Goal: Complete application form

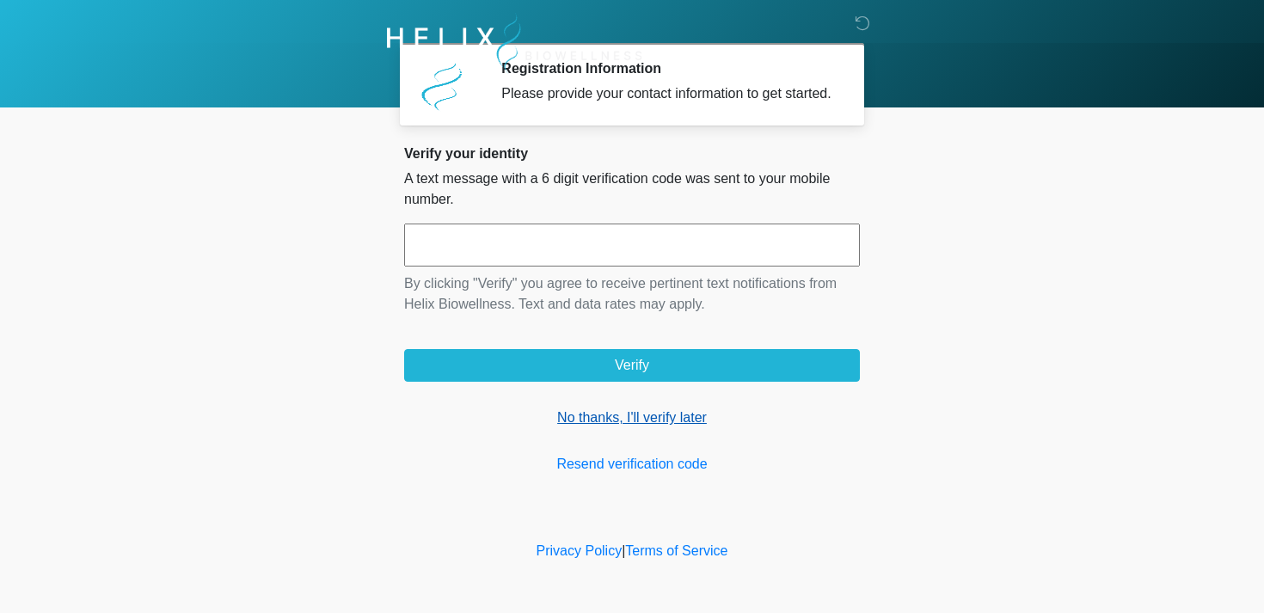
click at [580, 428] on link "No thanks, I'll verify later" at bounding box center [632, 418] width 456 height 21
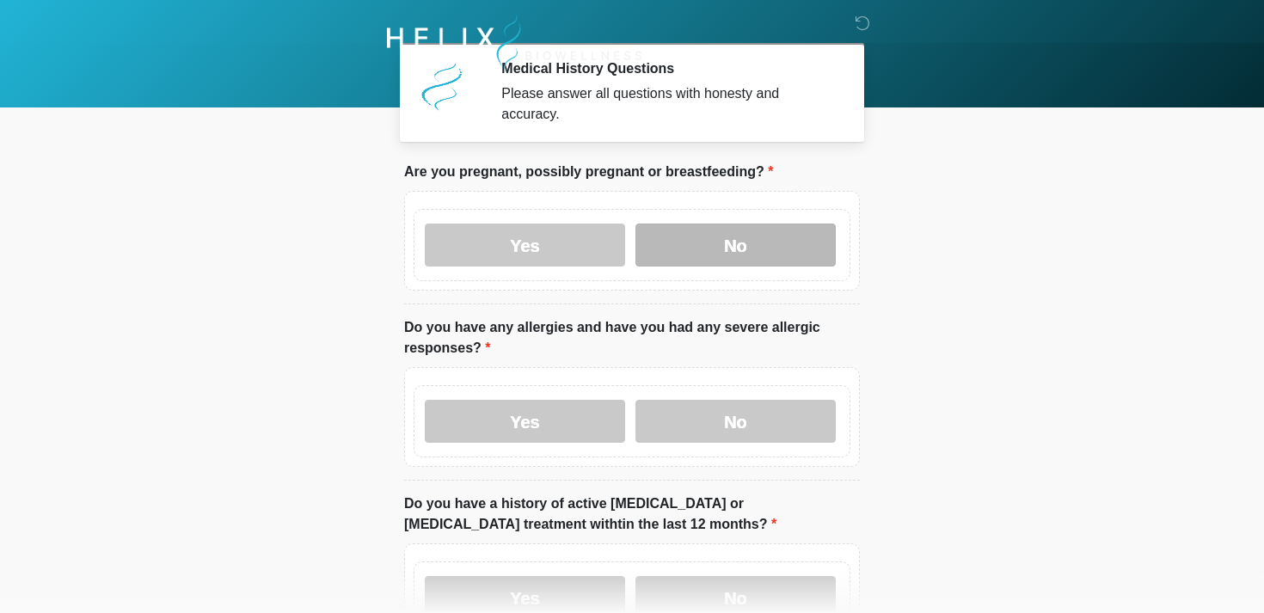
click at [726, 241] on label "No" at bounding box center [736, 245] width 200 height 43
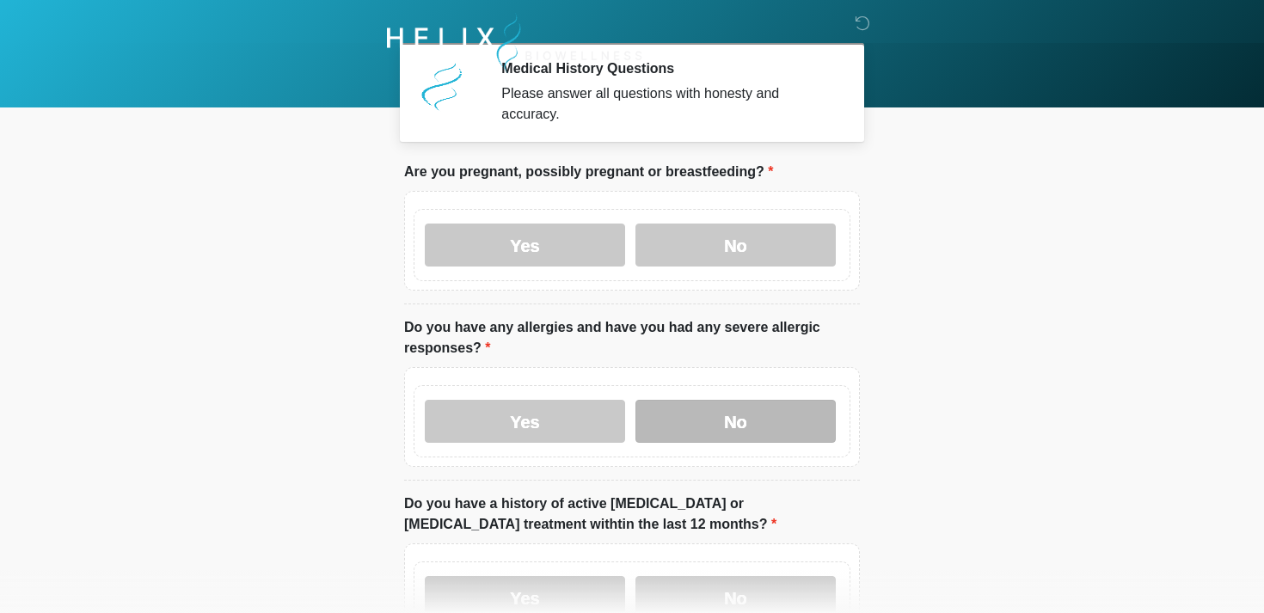
click at [695, 419] on label "No" at bounding box center [736, 421] width 200 height 43
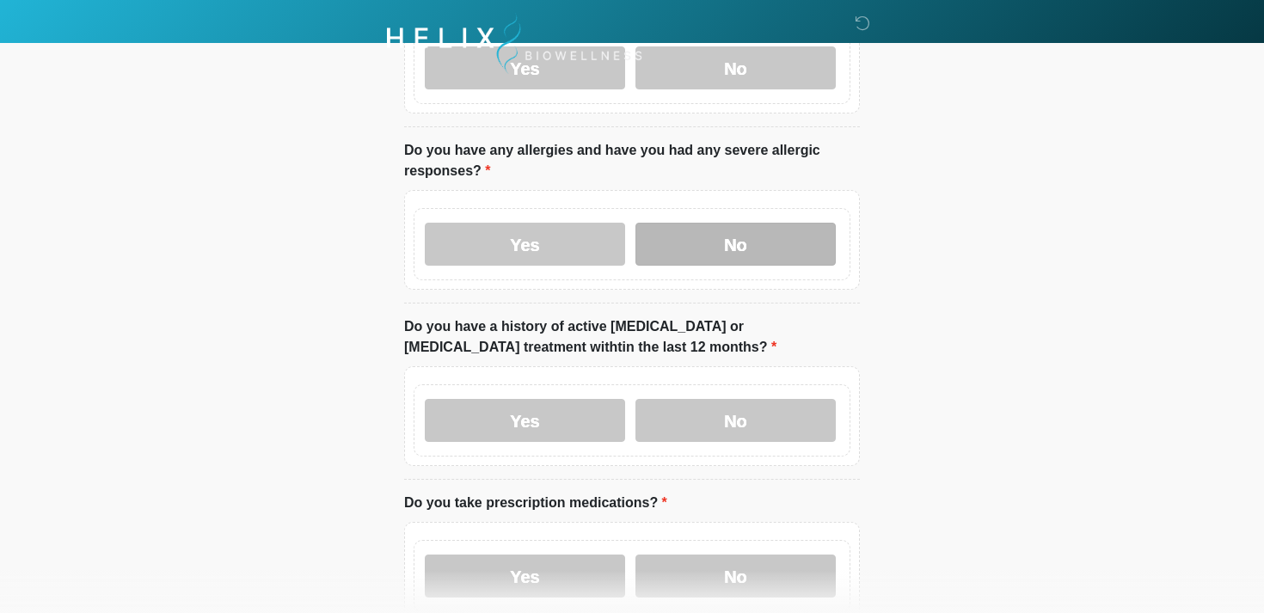
scroll to position [219, 0]
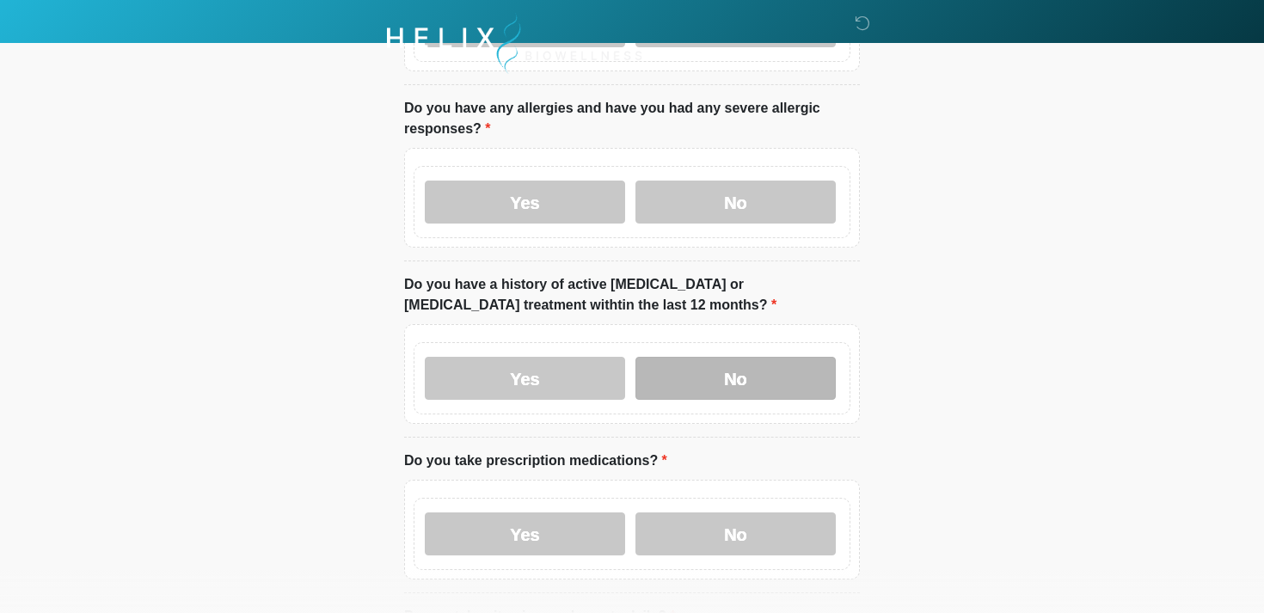
click at [742, 361] on label "No" at bounding box center [736, 378] width 200 height 43
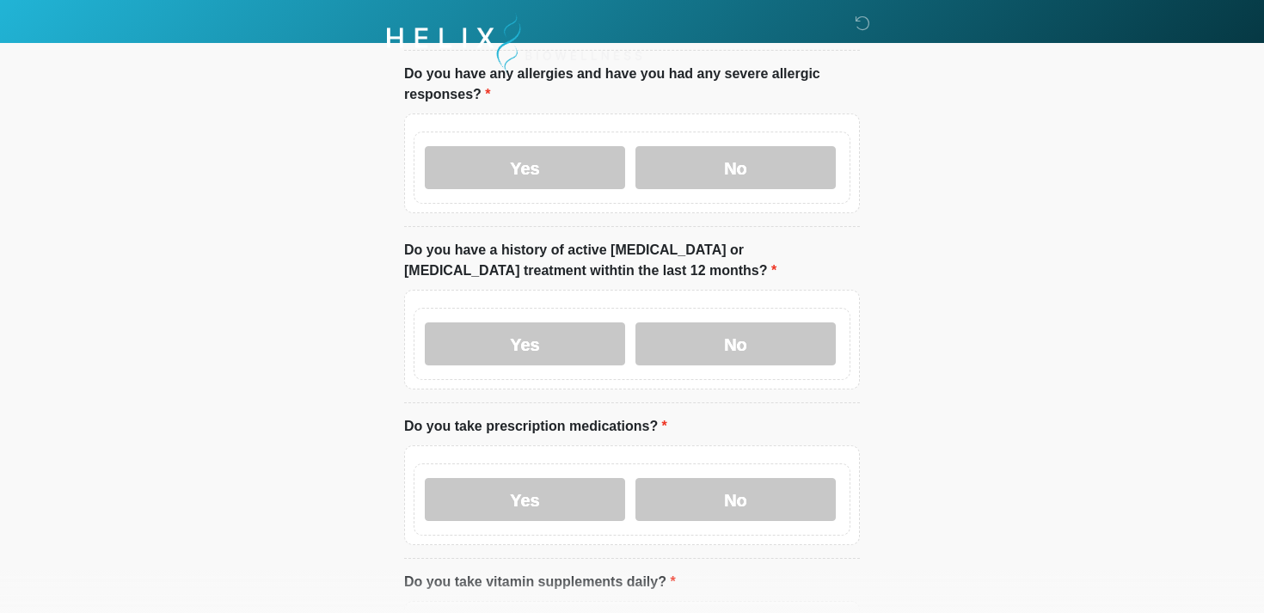
scroll to position [267, 0]
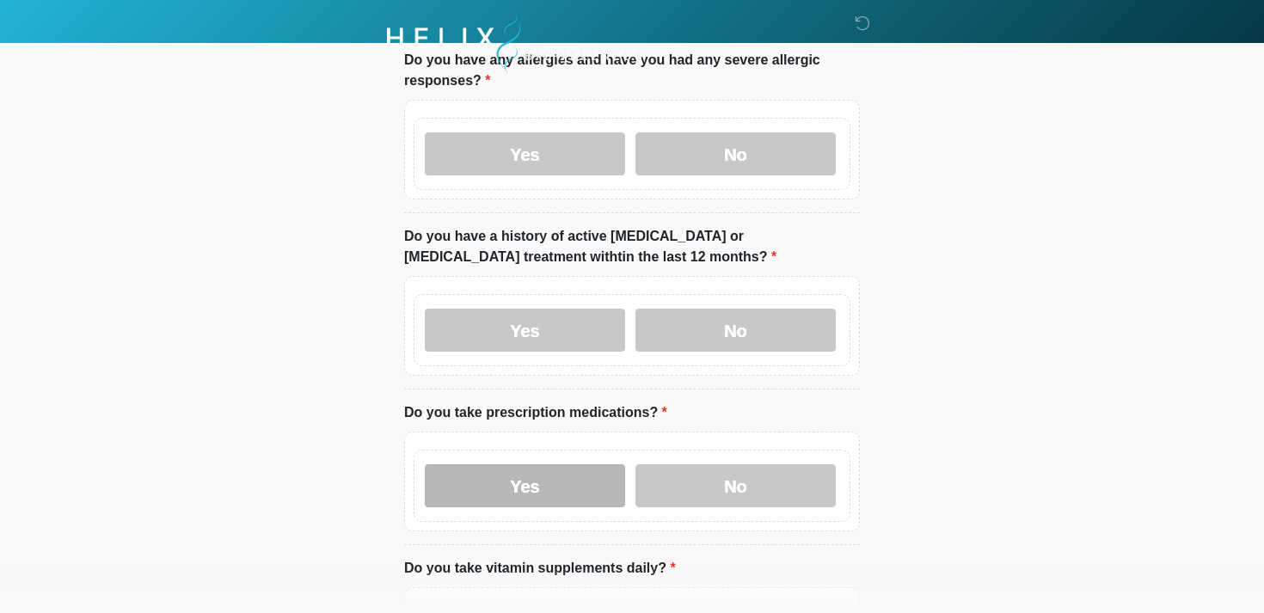
click at [557, 492] on label "Yes" at bounding box center [525, 485] width 200 height 43
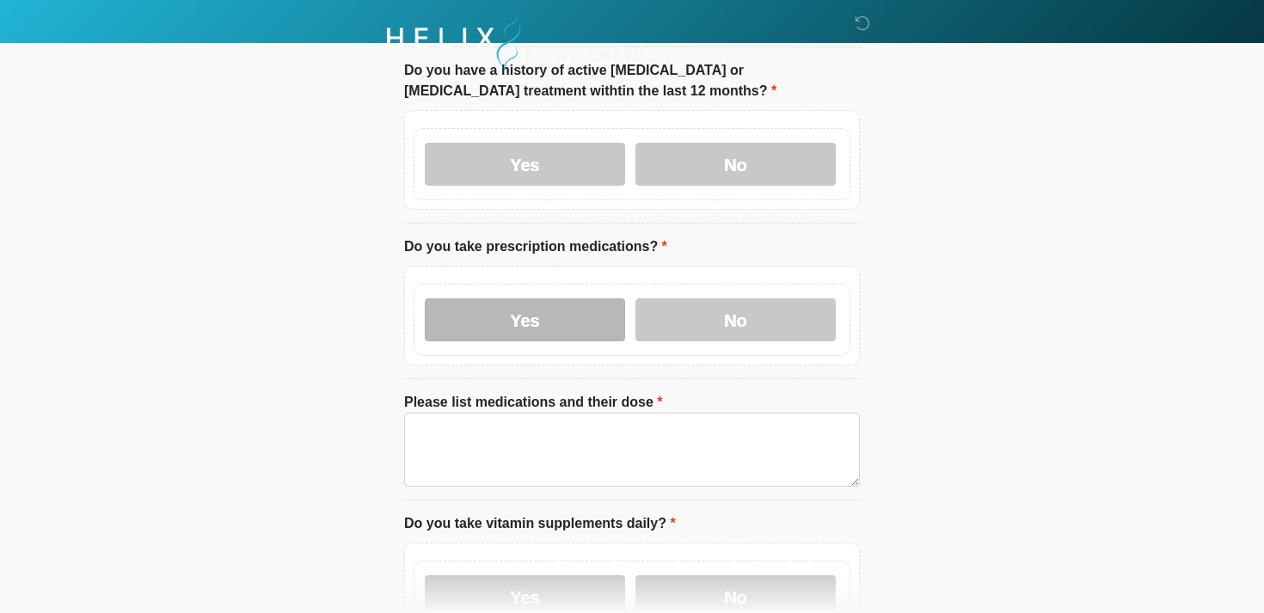
scroll to position [484, 0]
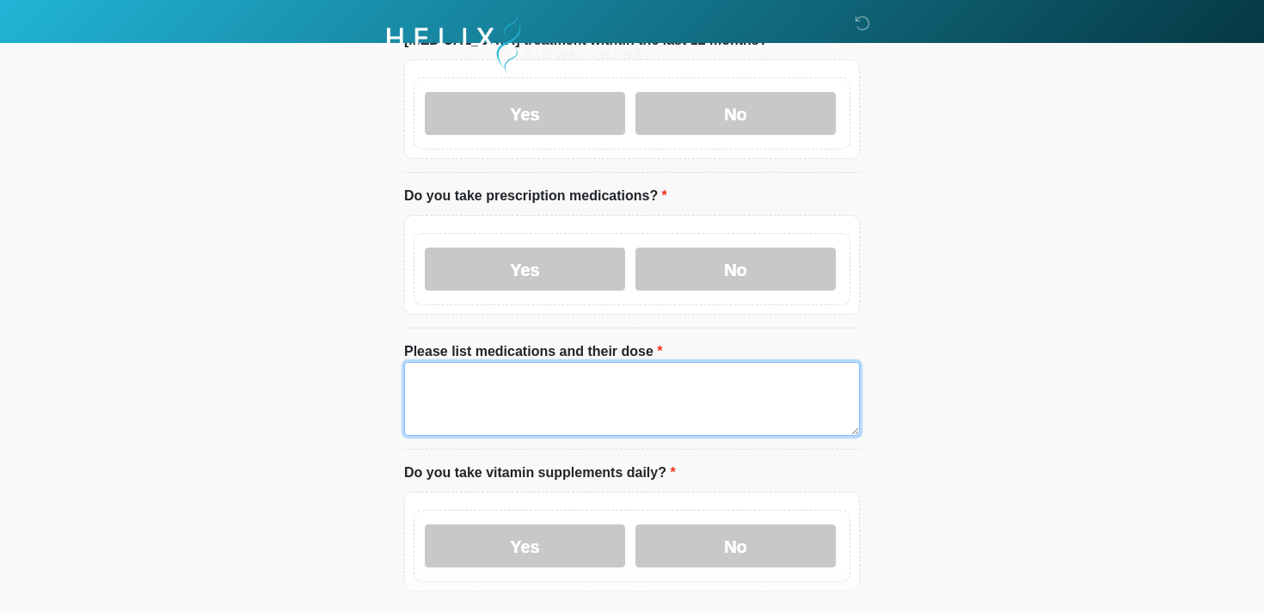
click at [478, 410] on textarea "Please list medications and their dose" at bounding box center [632, 399] width 456 height 74
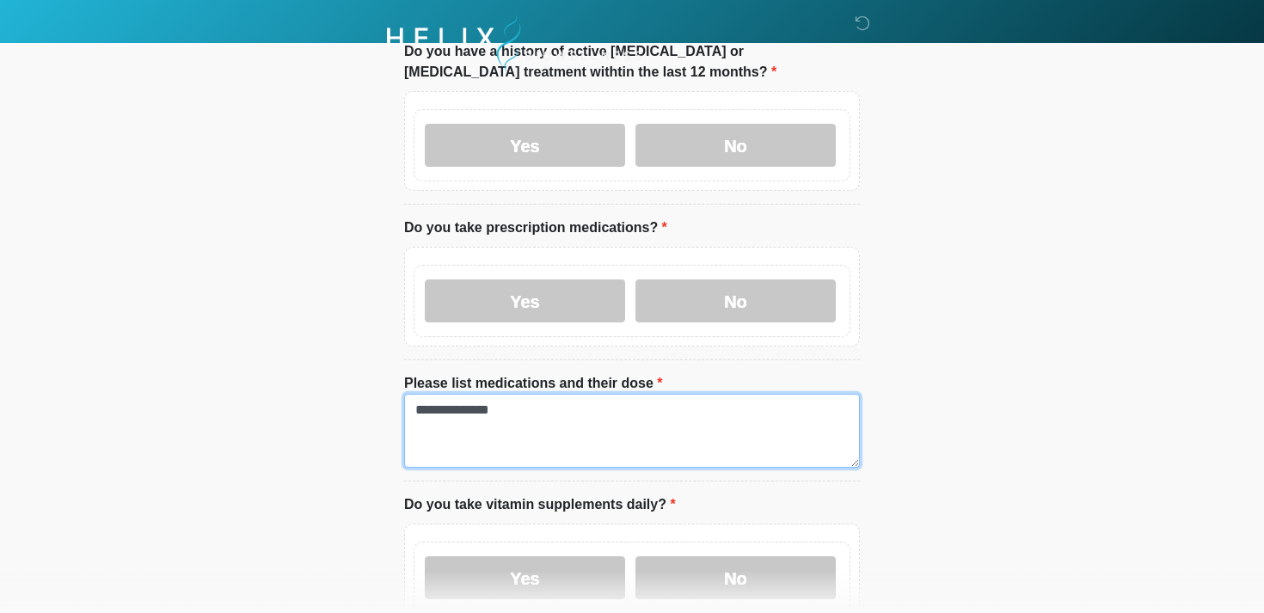
scroll to position [448, 0]
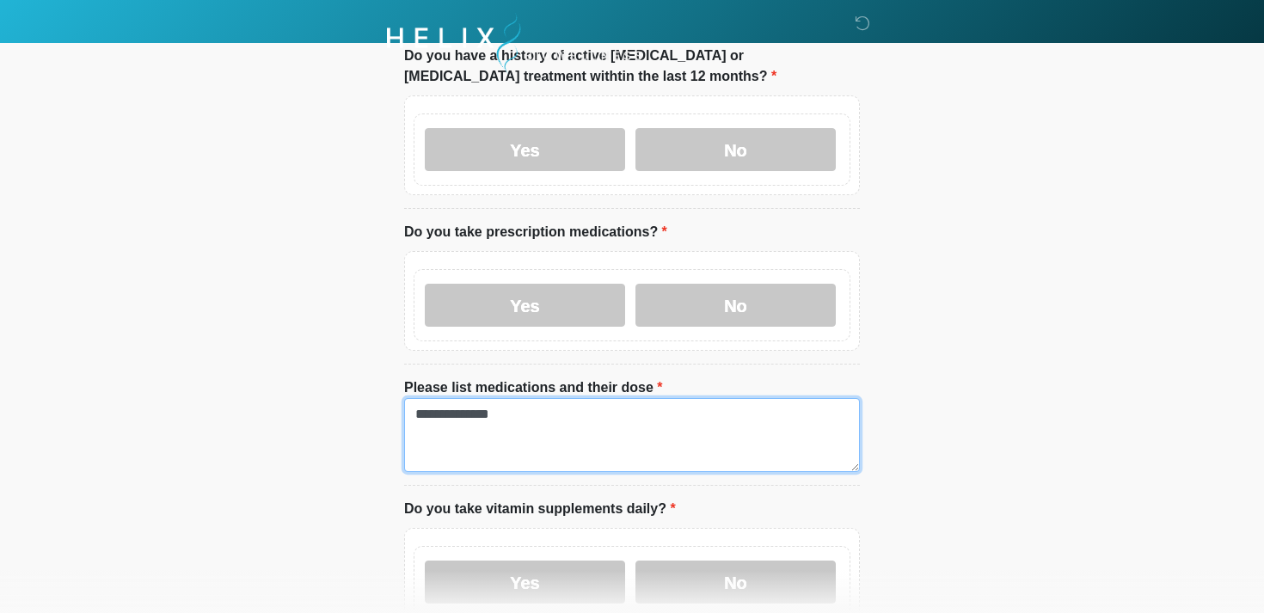
click at [428, 416] on textarea "**********" at bounding box center [632, 435] width 456 height 74
click at [426, 416] on textarea "**********" at bounding box center [632, 435] width 456 height 74
click at [453, 412] on textarea "**********" at bounding box center [632, 435] width 456 height 74
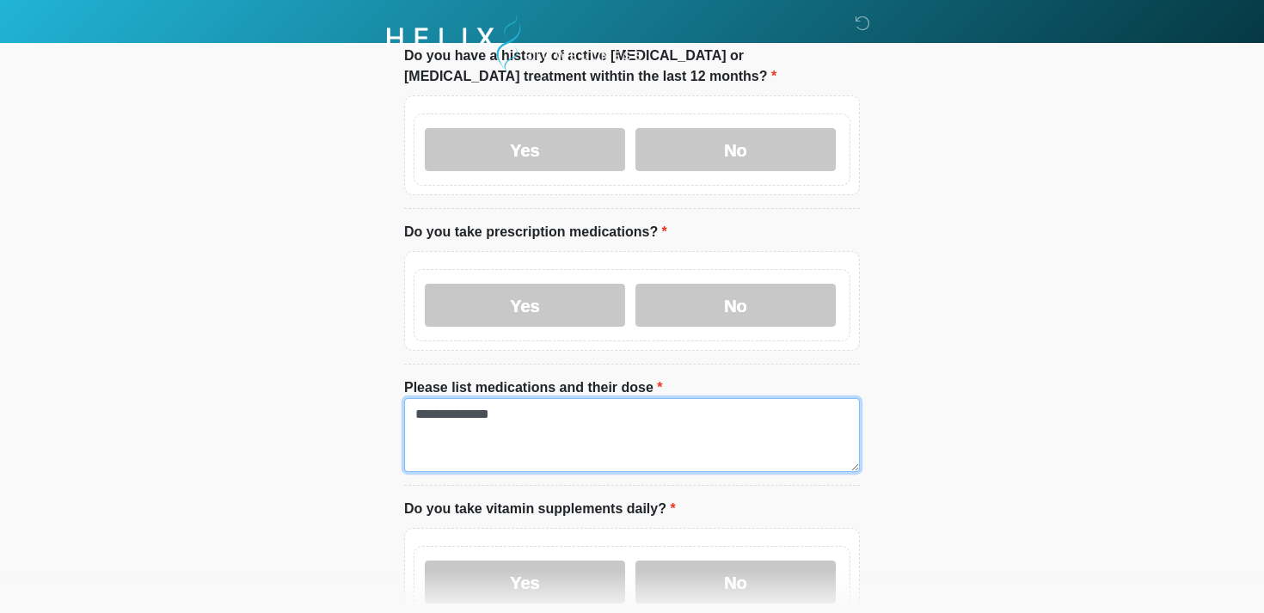
paste textarea "*"
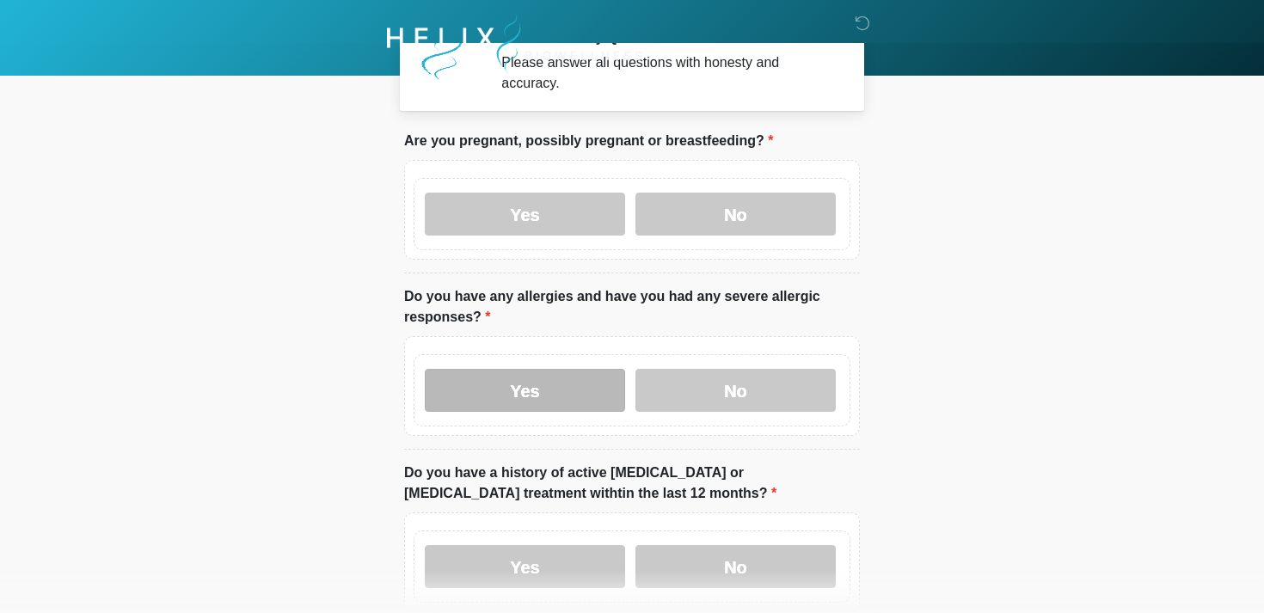
scroll to position [30, 0]
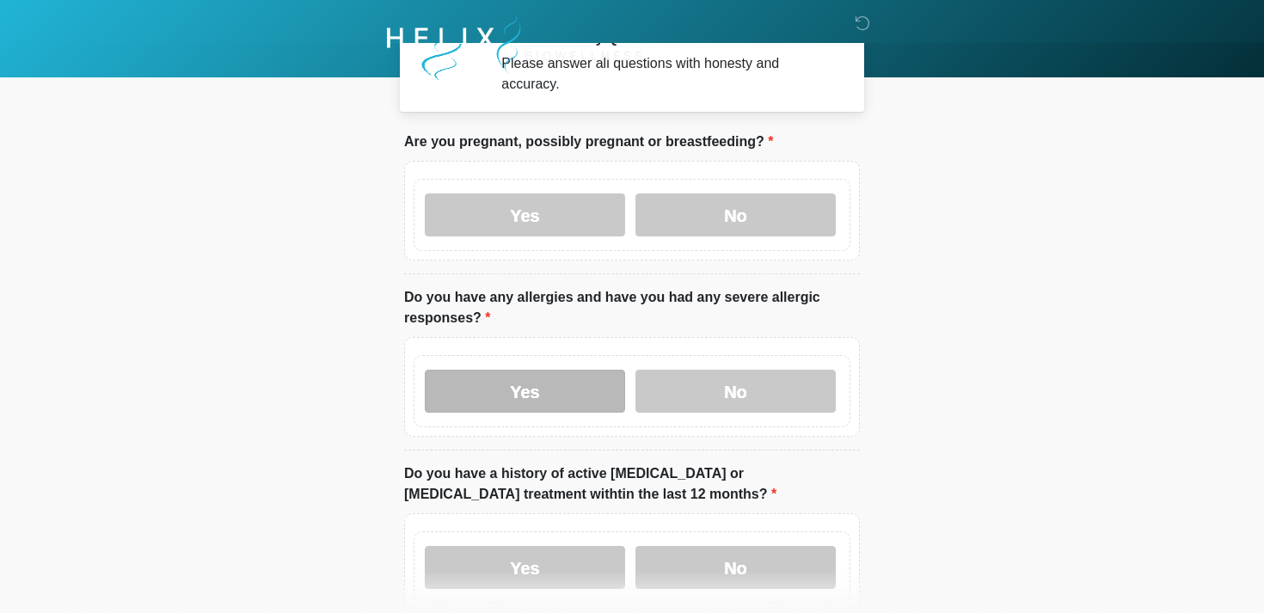
type textarea "**********"
click at [546, 393] on label "Yes" at bounding box center [525, 391] width 200 height 43
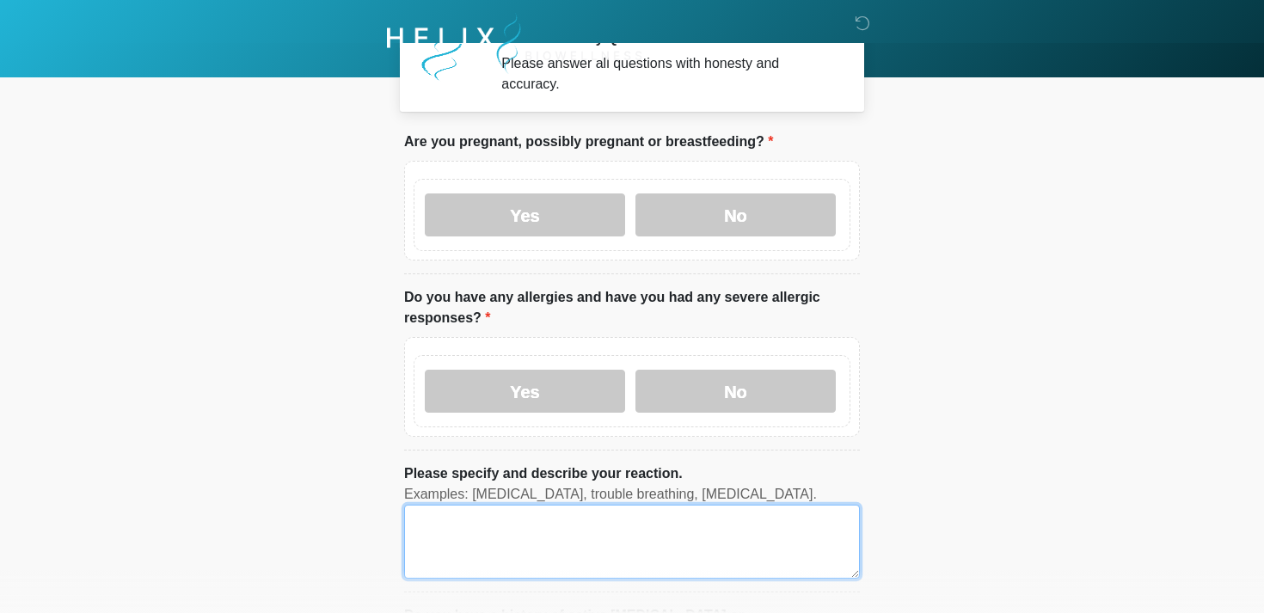
click at [488, 530] on textarea "Please specify and describe your reaction." at bounding box center [632, 542] width 456 height 74
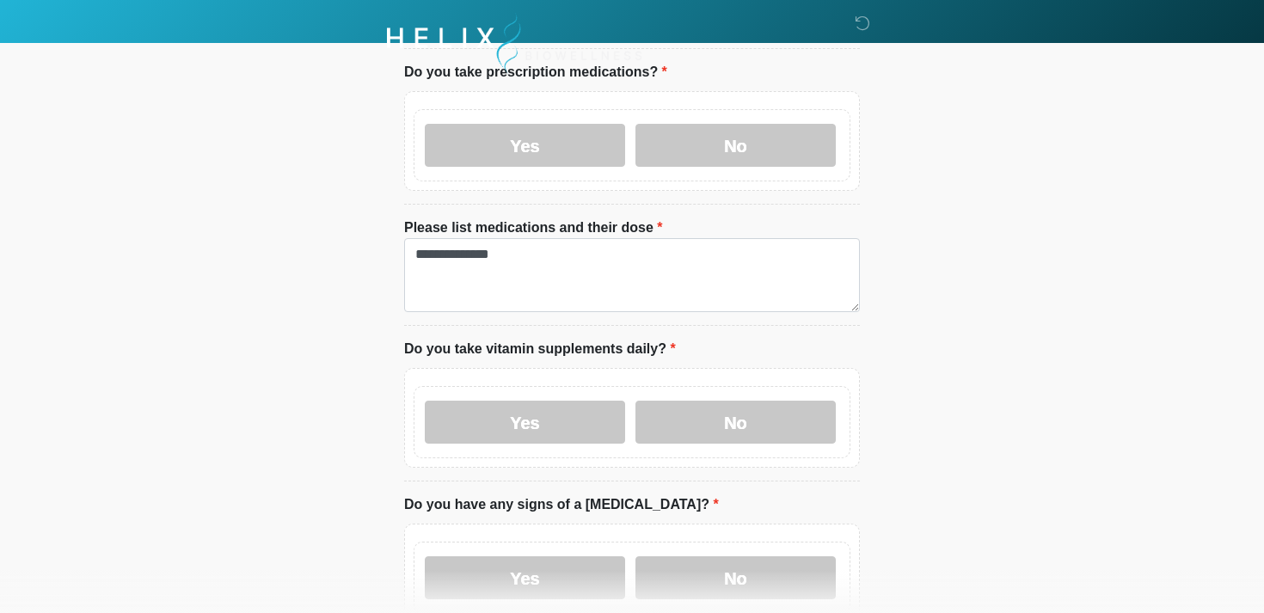
scroll to position [789, 0]
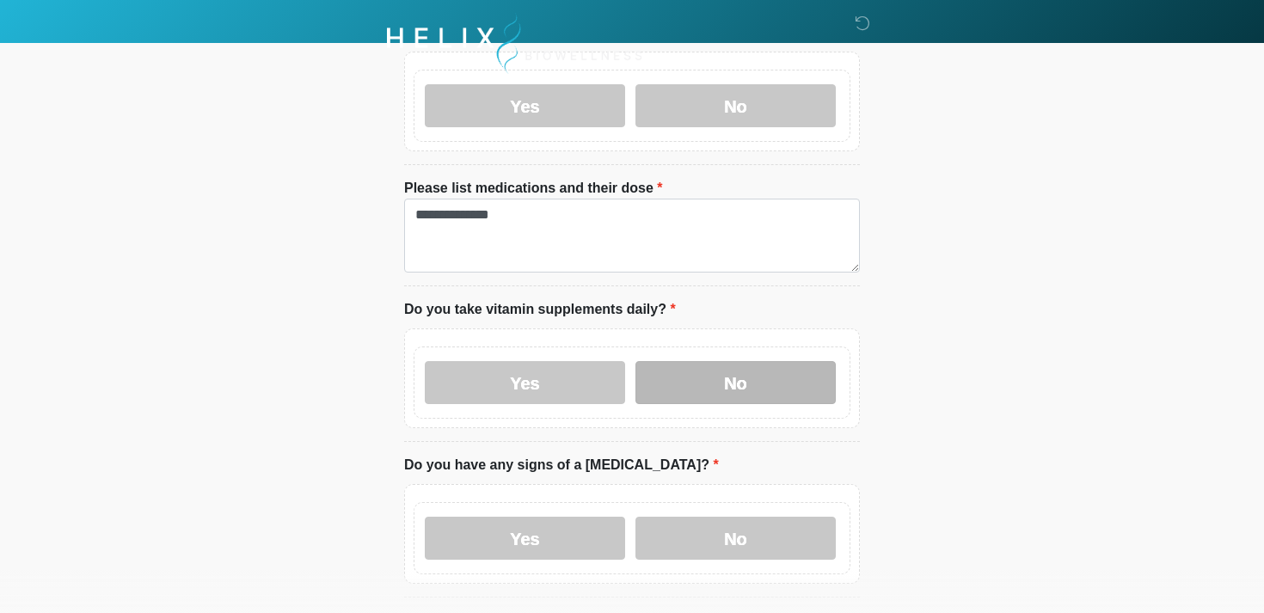
type textarea "********"
click at [687, 390] on label "No" at bounding box center [736, 382] width 200 height 43
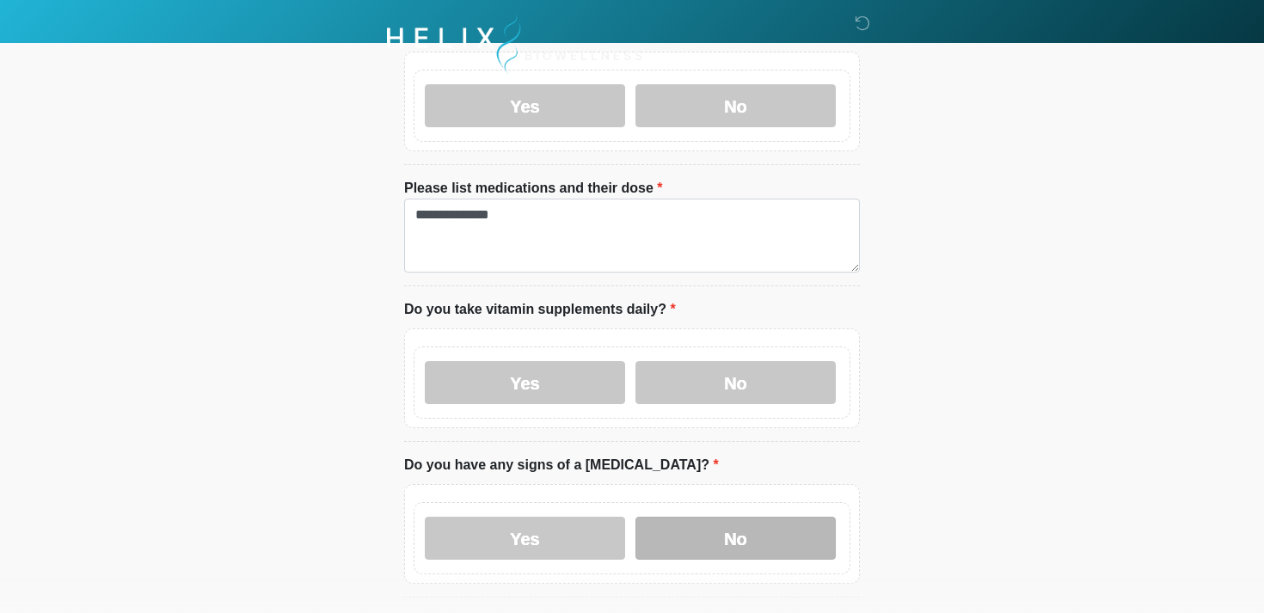
click at [680, 533] on label "No" at bounding box center [736, 538] width 200 height 43
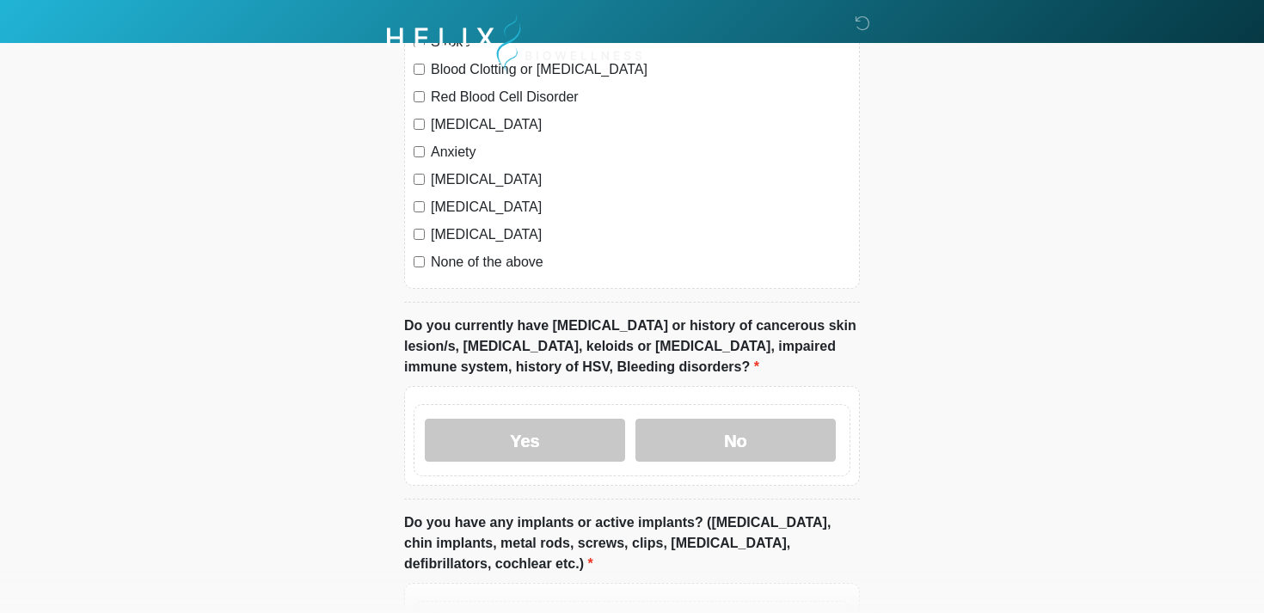
scroll to position [1558, 0]
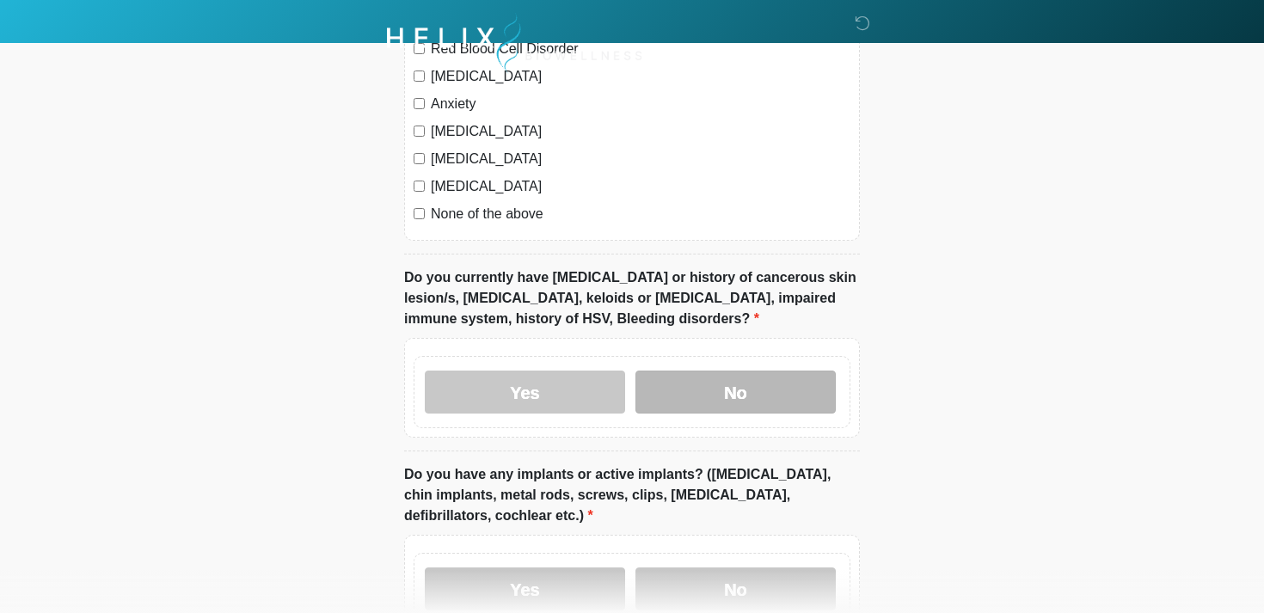
click at [679, 390] on label "No" at bounding box center [736, 392] width 200 height 43
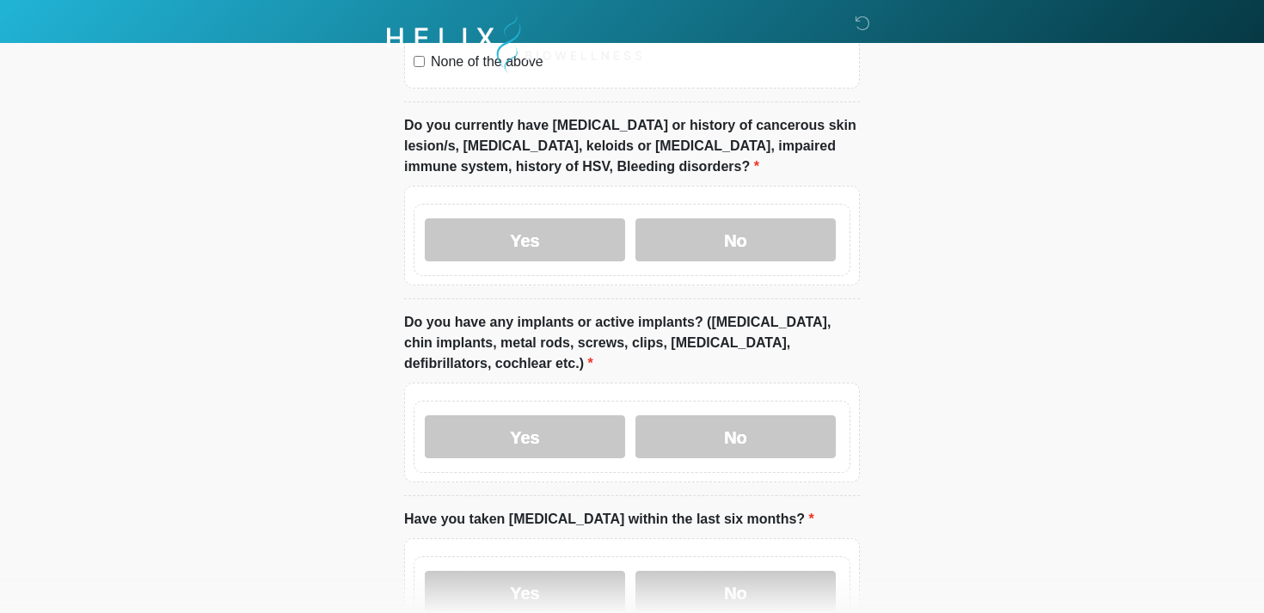
scroll to position [1800, 0]
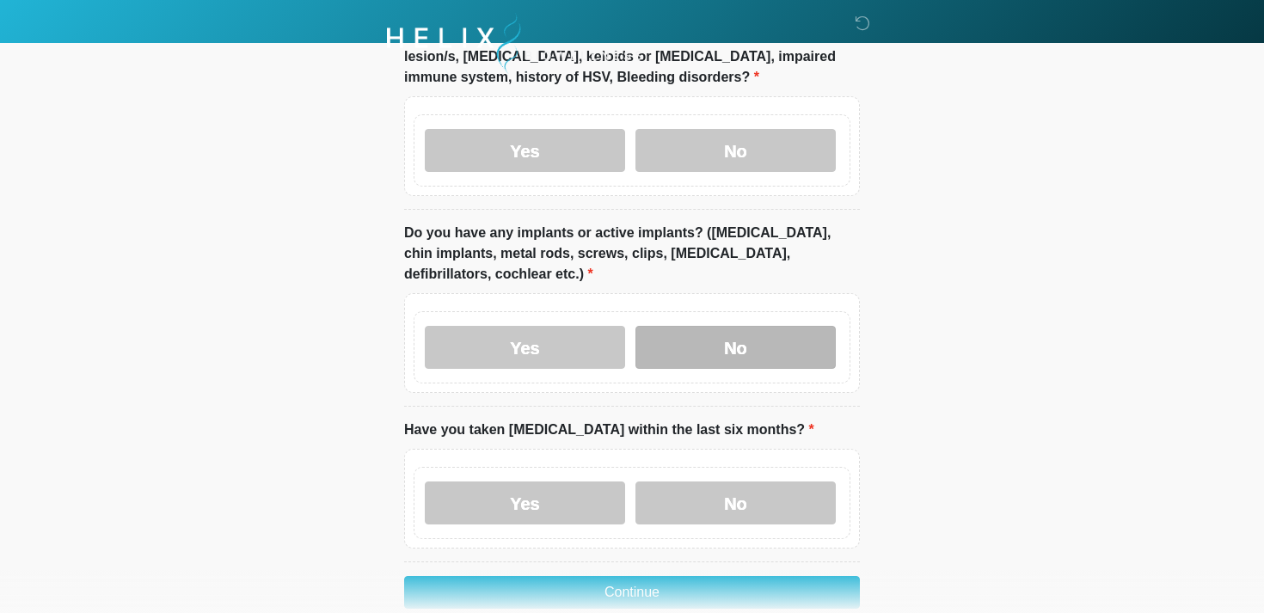
click at [699, 353] on label "No" at bounding box center [736, 347] width 200 height 43
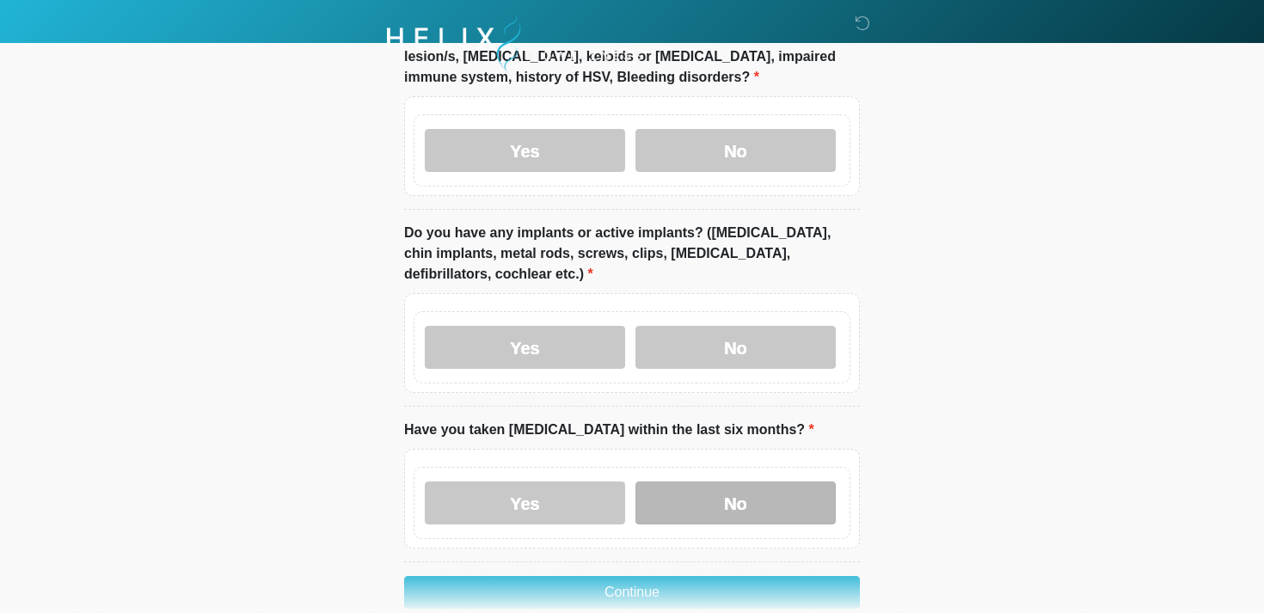
click at [685, 506] on label "No" at bounding box center [736, 503] width 200 height 43
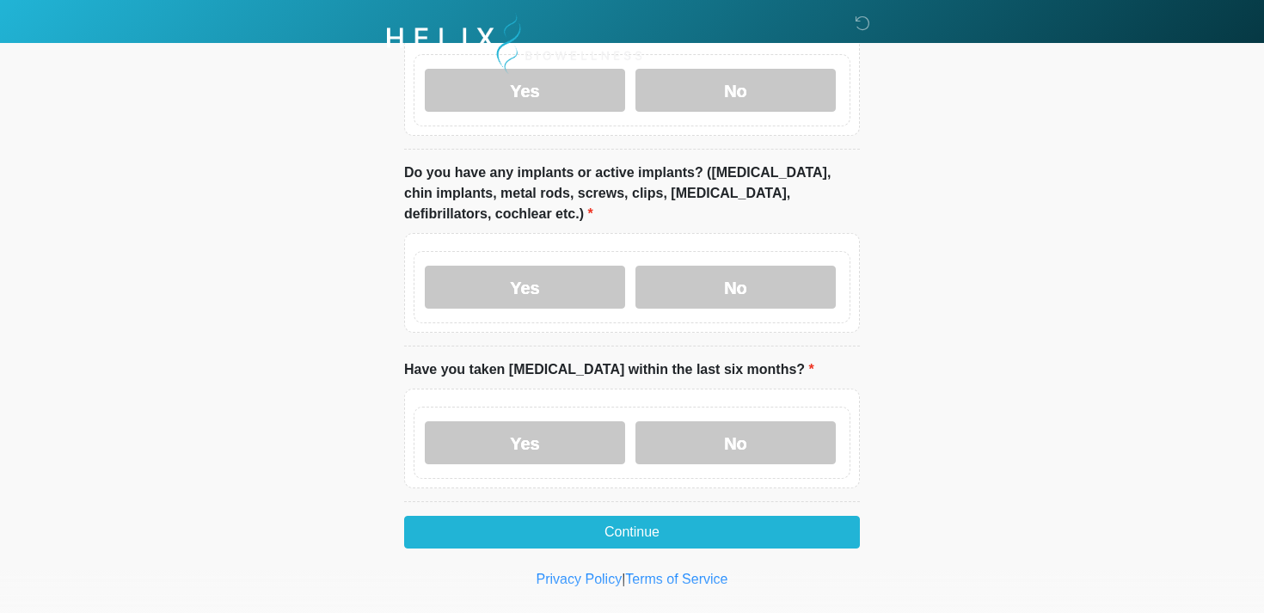
scroll to position [1883, 0]
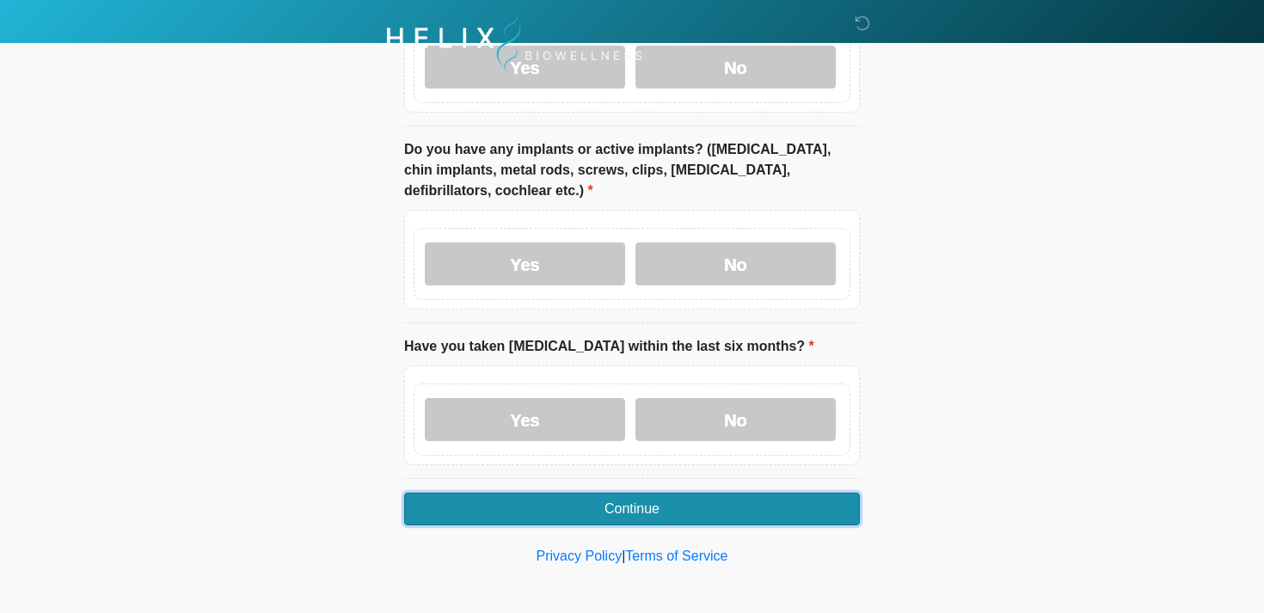
click at [544, 503] on button "Continue" at bounding box center [632, 509] width 456 height 33
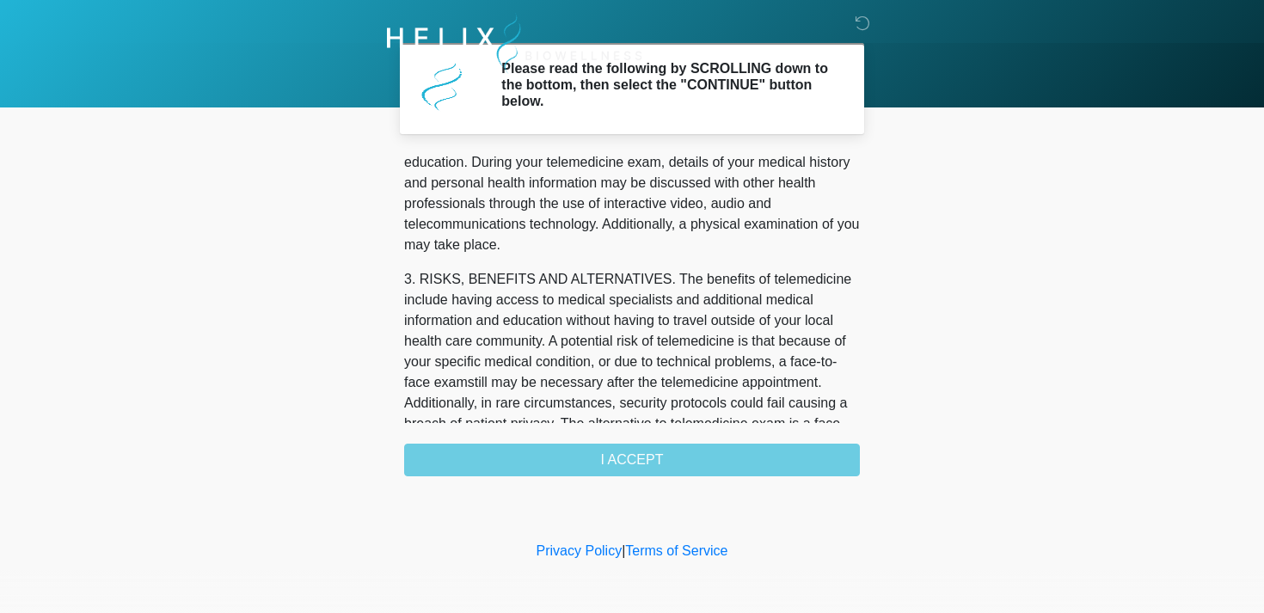
scroll to position [728, 0]
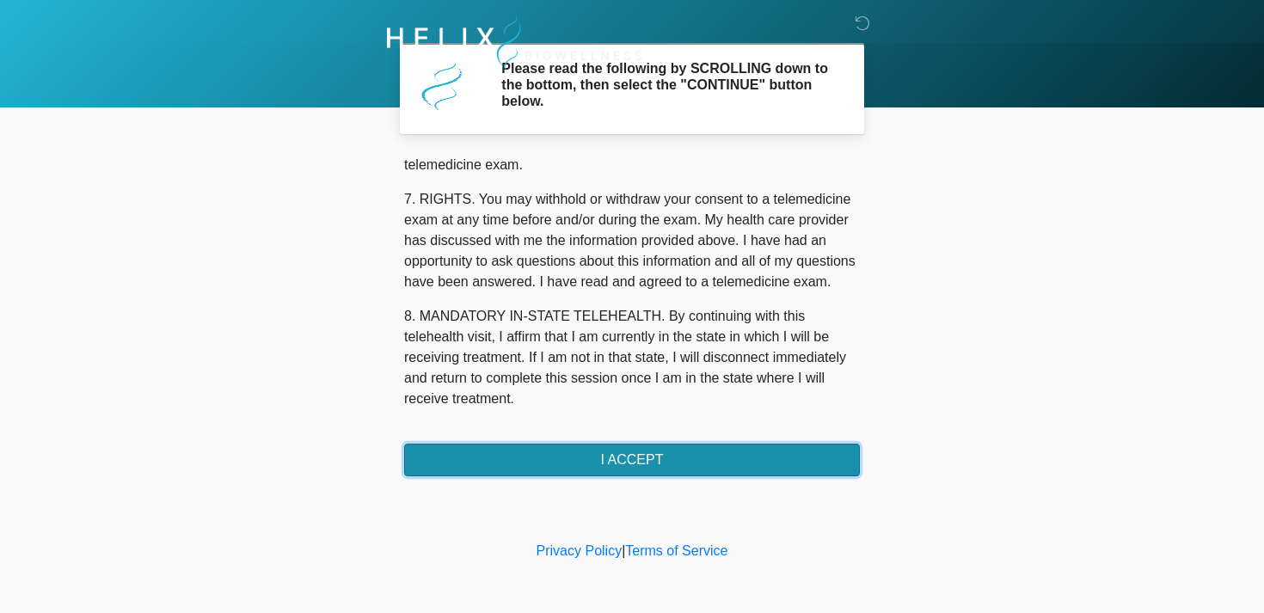
click at [522, 462] on button "I ACCEPT" at bounding box center [632, 460] width 456 height 33
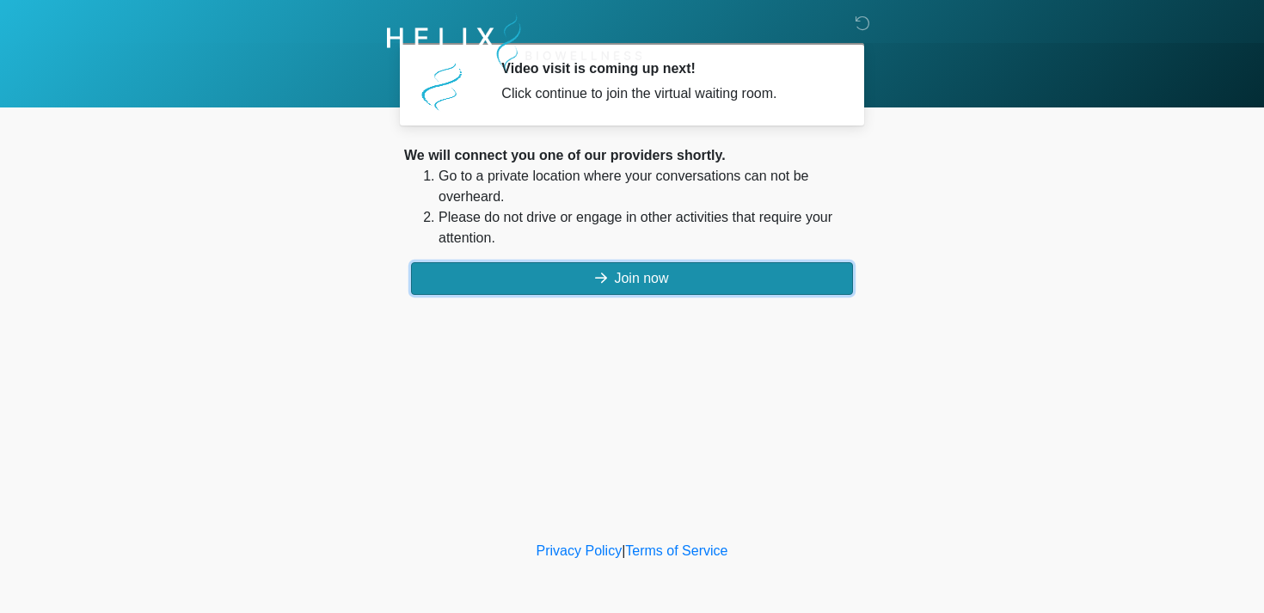
click at [494, 279] on button "Join now" at bounding box center [632, 278] width 442 height 33
